Goal: Task Accomplishment & Management: Use online tool/utility

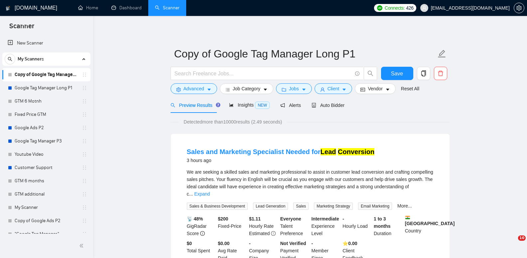
drag, startPoint x: 0, startPoint y: 0, endPoint x: 38, endPoint y: 72, distance: 81.6
click at [36, 68] on link "Copy of Google Tag Manager Long P1" at bounding box center [46, 74] width 63 height 13
click at [38, 72] on link "Copy of Google Tag Manager Long P1" at bounding box center [46, 74] width 63 height 13
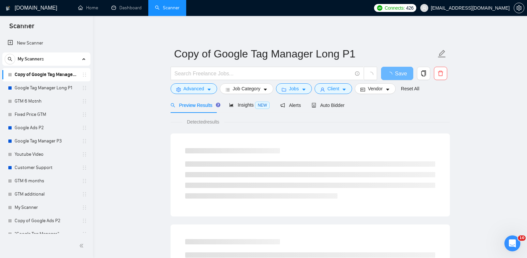
drag, startPoint x: 142, startPoint y: 114, endPoint x: 168, endPoint y: 101, distance: 29.0
drag, startPoint x: 281, startPoint y: 80, endPoint x: 228, endPoint y: 130, distance: 73.2
click at [254, 82] on div at bounding box center [273, 75] width 209 height 17
drag, startPoint x: 228, startPoint y: 130, endPoint x: 126, endPoint y: 128, distance: 102.1
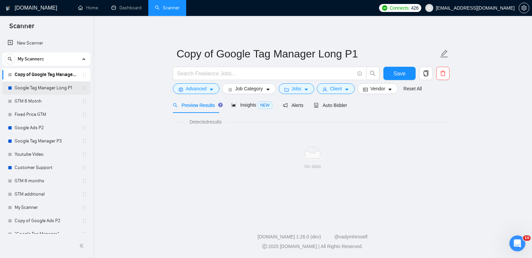
click at [50, 87] on link "Google Tag Manager Long P1" at bounding box center [46, 87] width 63 height 13
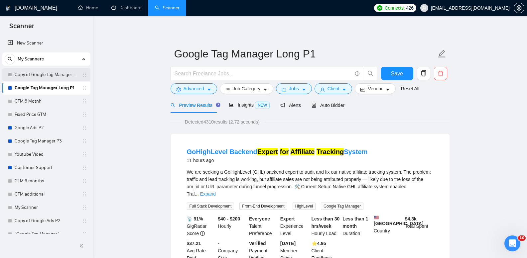
click at [51, 77] on link "Copy of Google Tag Manager Long P1" at bounding box center [46, 74] width 63 height 13
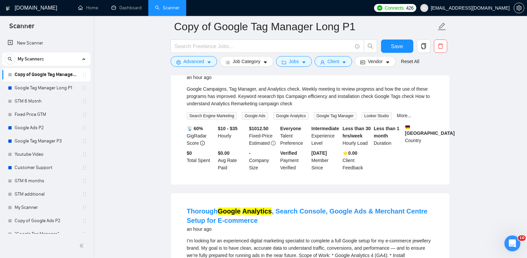
scroll to position [333, 0]
